Goal: Transaction & Acquisition: Purchase product/service

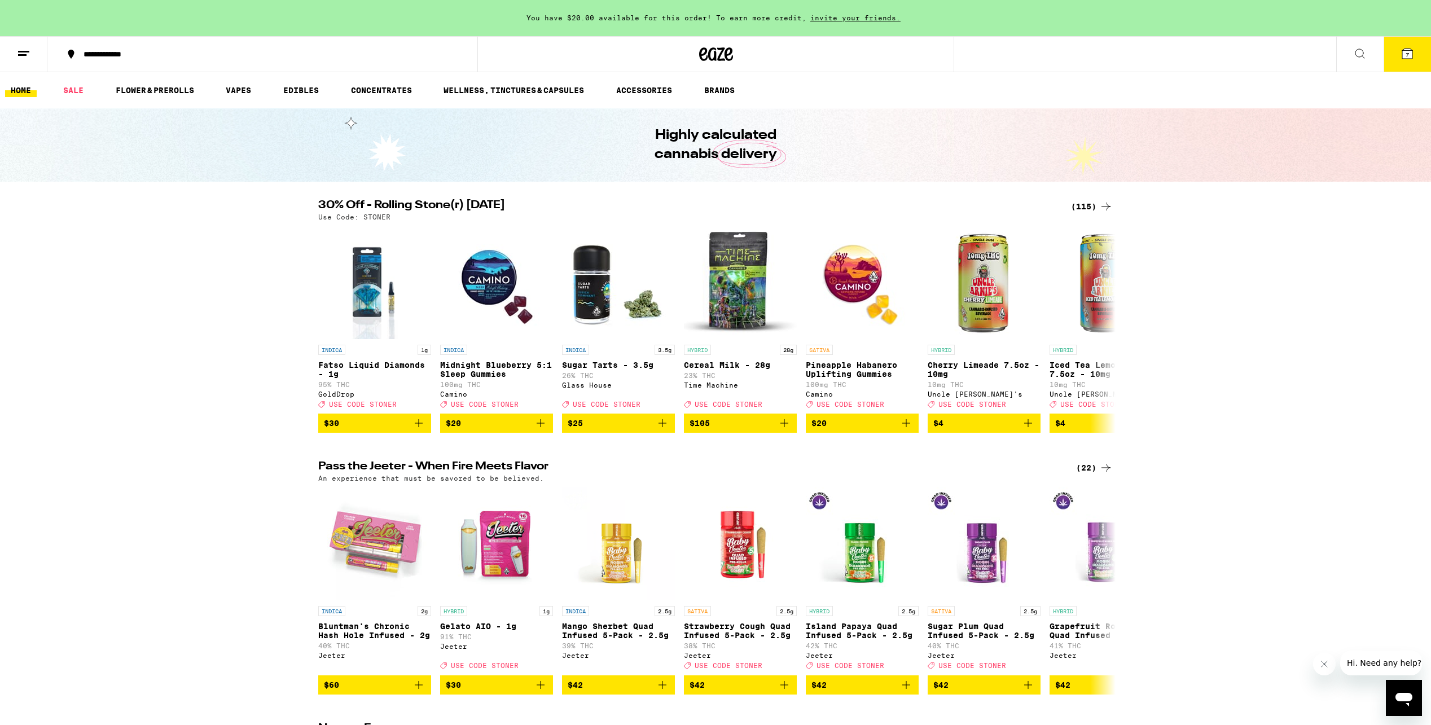
click at [1362, 51] on icon at bounding box center [1360, 54] width 14 height 14
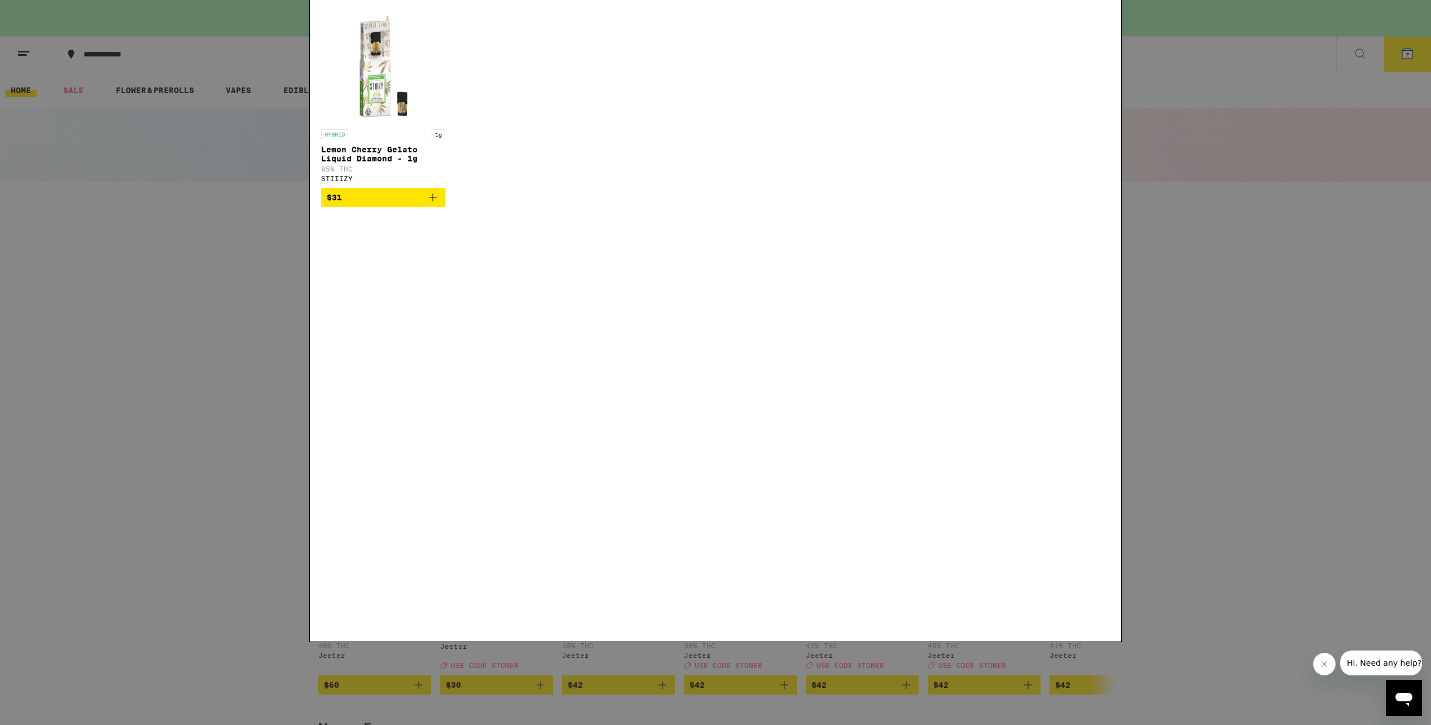
type input "lemonberry"
click at [1102, 20] on icon at bounding box center [1103, 18] width 17 height 17
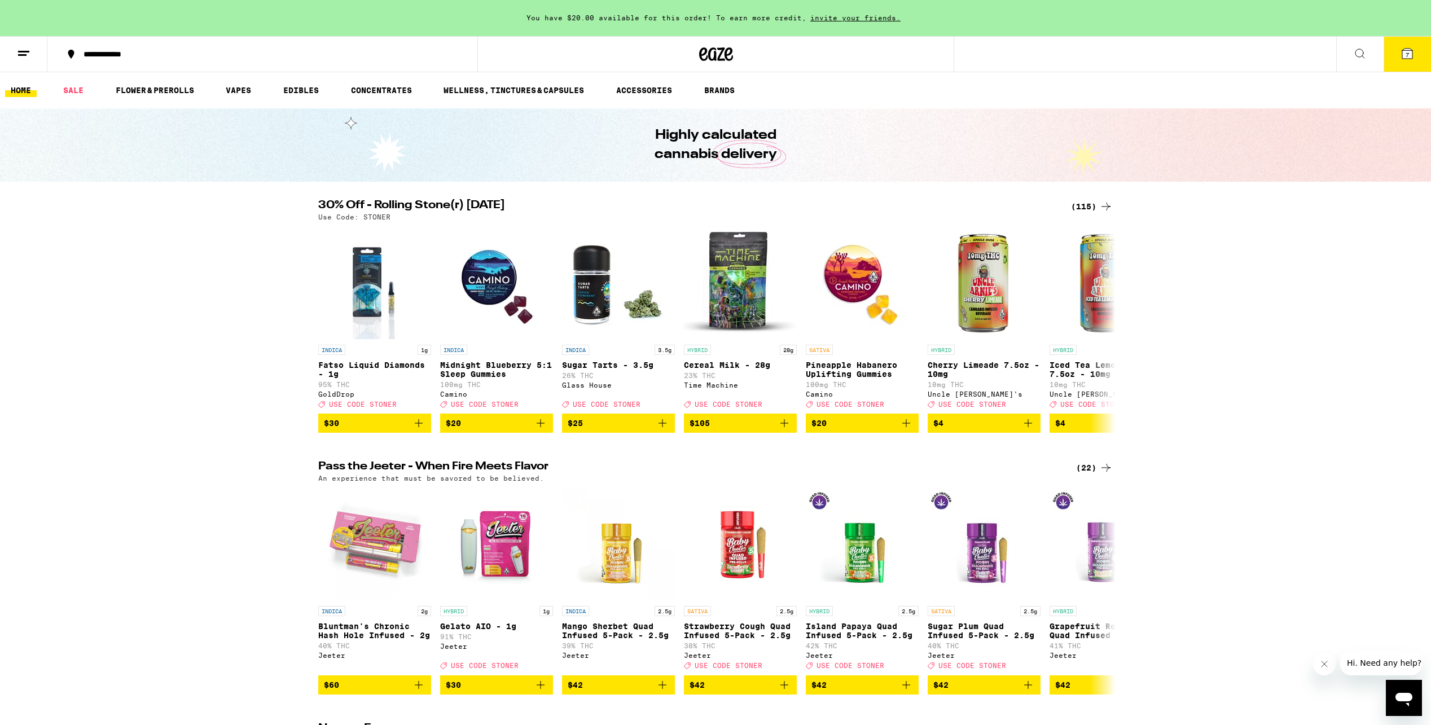
click at [1093, 206] on div "(115)" at bounding box center [1092, 207] width 42 height 14
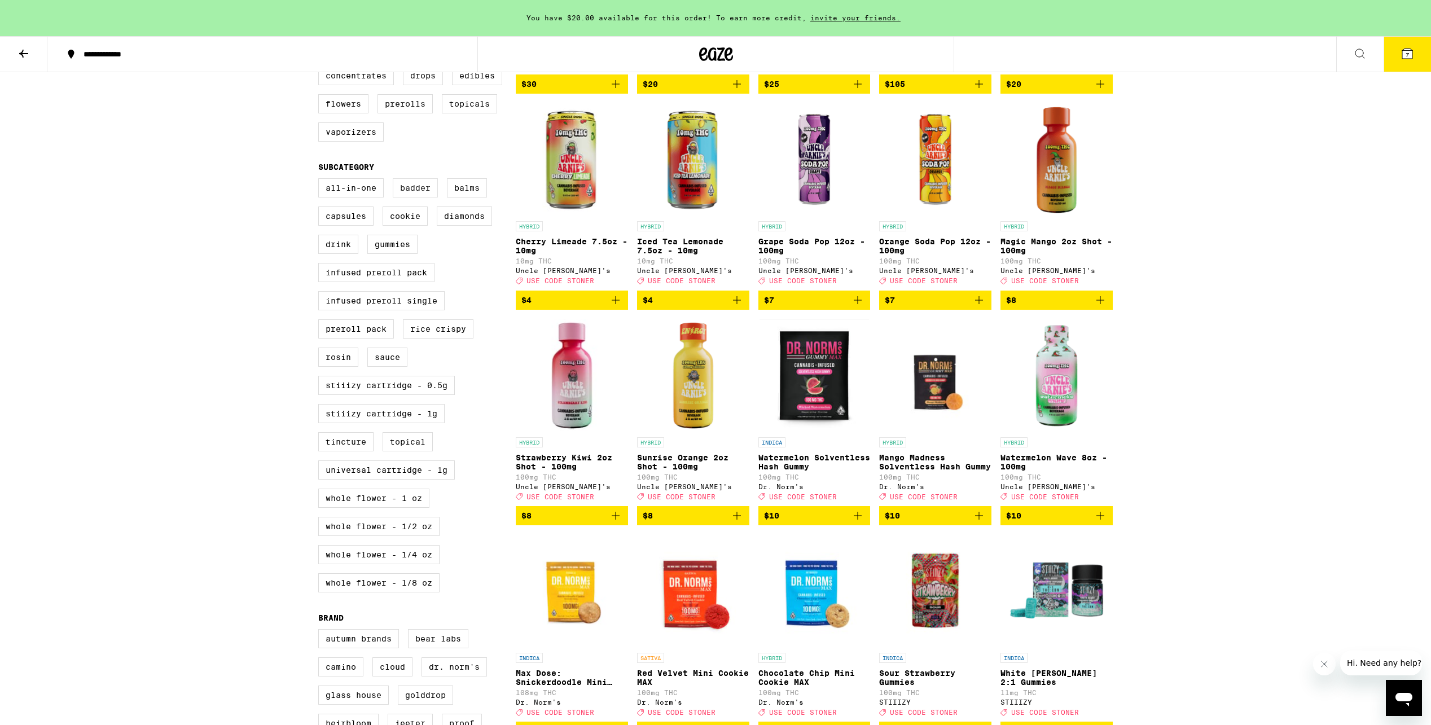
scroll to position [311, 0]
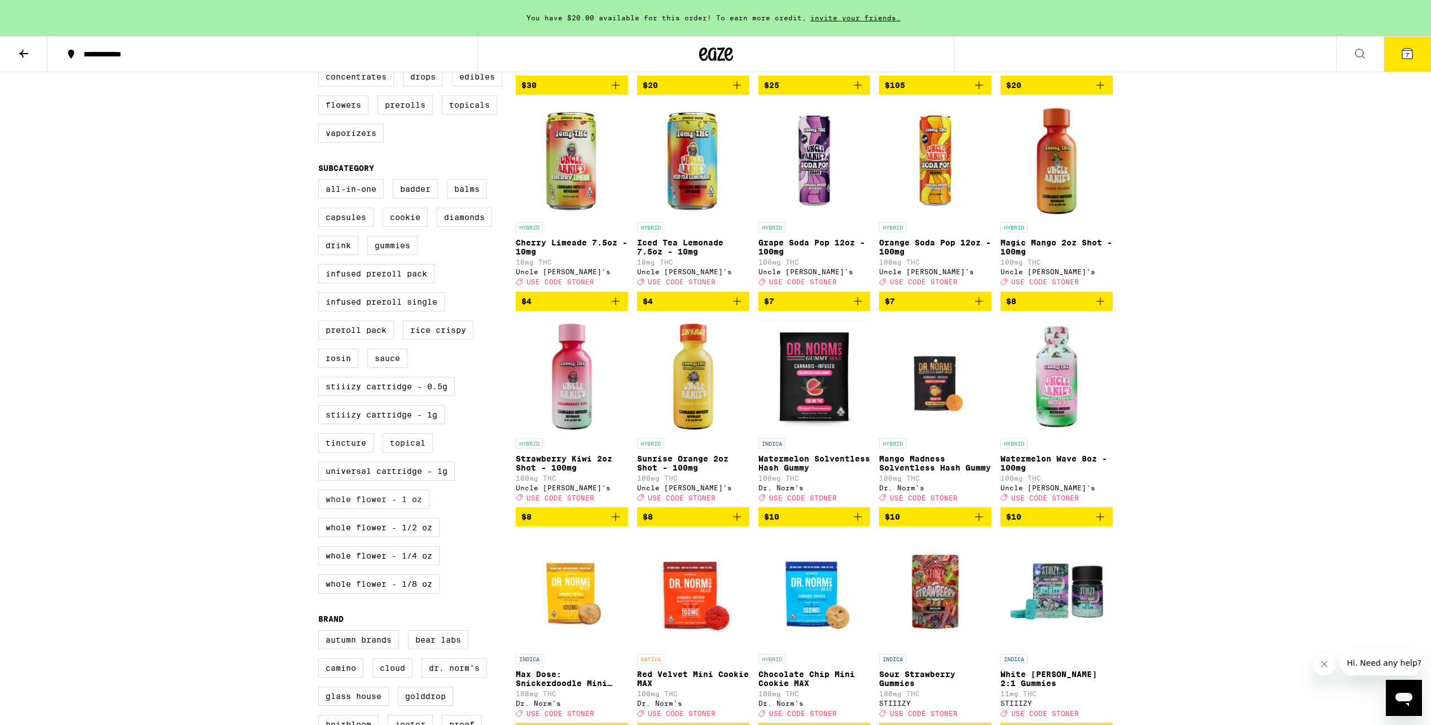
click at [380, 509] on label "Whole Flower - 1 oz" at bounding box center [373, 499] width 111 height 19
click at [321, 182] on input "Whole Flower - 1 oz" at bounding box center [320, 181] width 1 height 1
checkbox input "true"
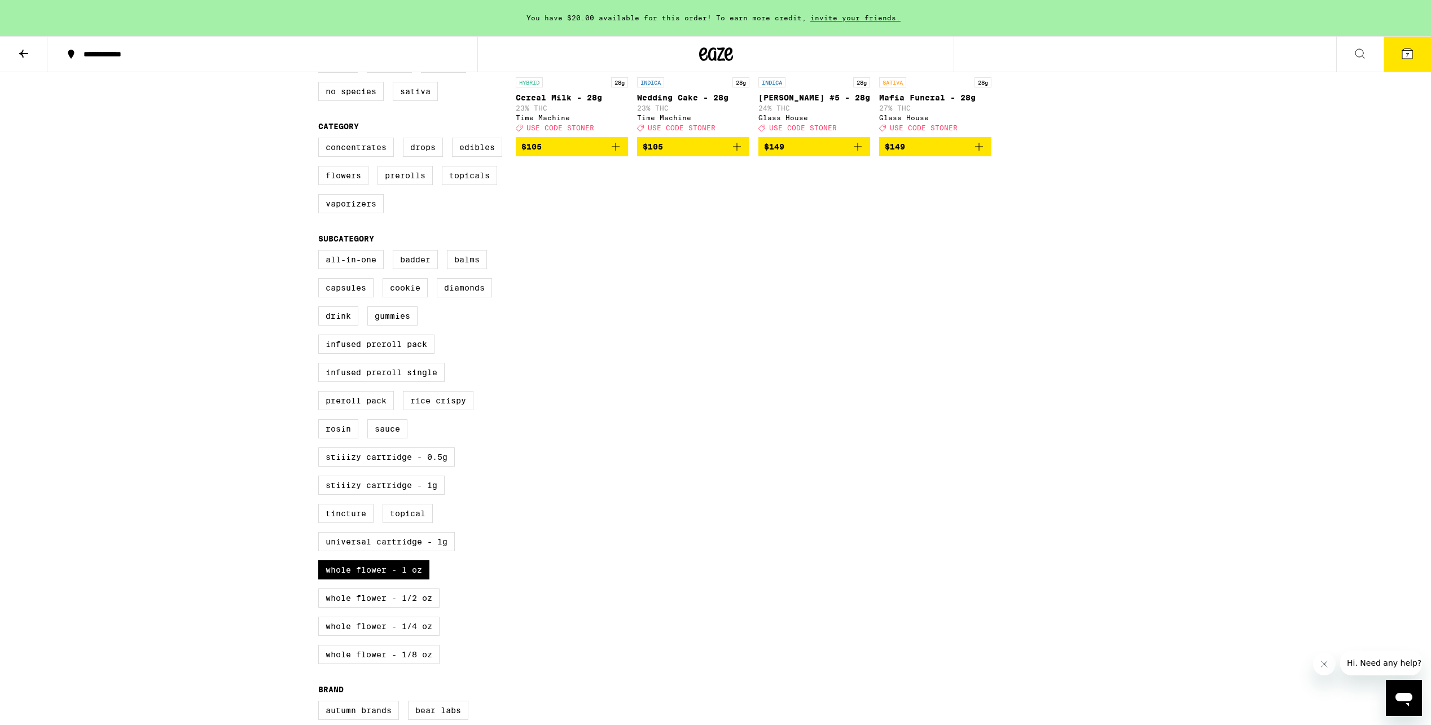
scroll to position [243, 0]
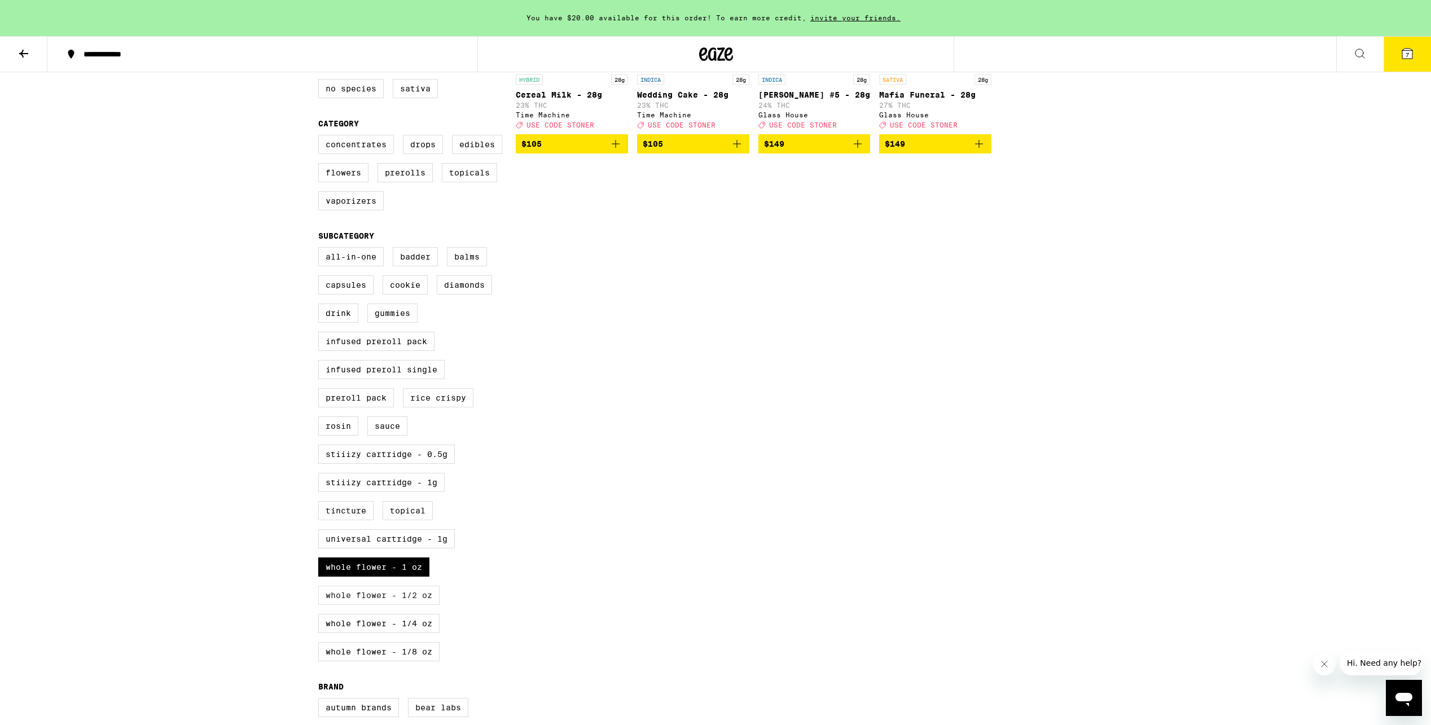
click at [408, 605] on label "Whole Flower - 1/2 oz" at bounding box center [378, 595] width 121 height 19
click at [321, 249] on input "Whole Flower - 1/2 oz" at bounding box center [320, 249] width 1 height 1
checkbox input "true"
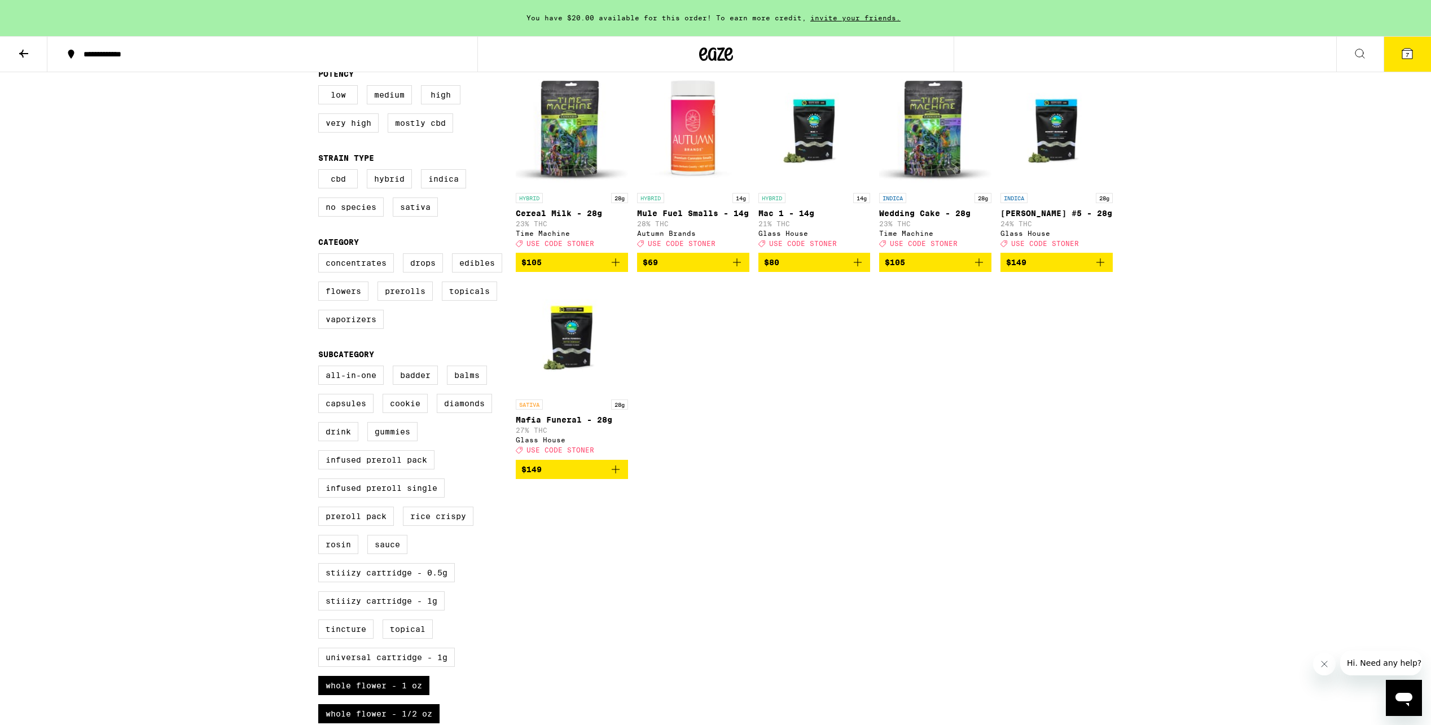
scroll to position [127, 0]
